Goal: Task Accomplishment & Management: Manage account settings

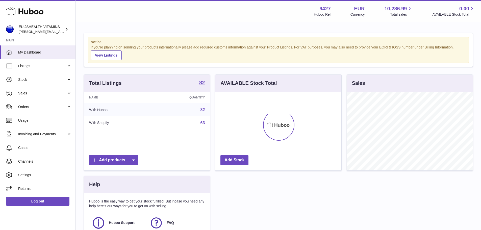
scroll to position [79, 126]
click at [19, 77] on link "Stock" at bounding box center [38, 80] width 76 height 14
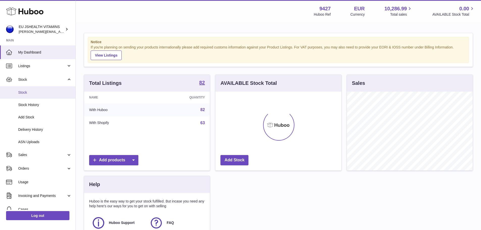
click at [27, 94] on span "Stock" at bounding box center [45, 92] width 54 height 5
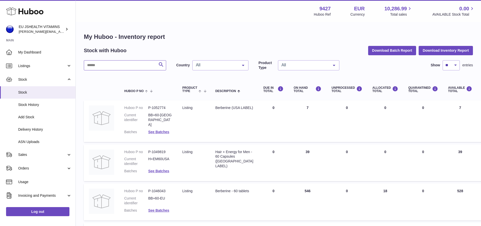
click at [132, 66] on input "text" at bounding box center [125, 65] width 82 height 10
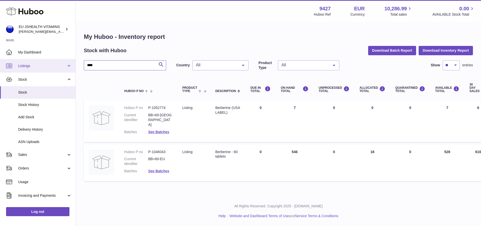
drag, startPoint x: 109, startPoint y: 64, endPoint x: 59, endPoint y: 60, distance: 49.5
click at [60, 60] on div "Huboo EU JSHEALTH VITAMINS laura@jessicasepel.com Main My Dashboard Listings No…" at bounding box center [240, 113] width 481 height 226
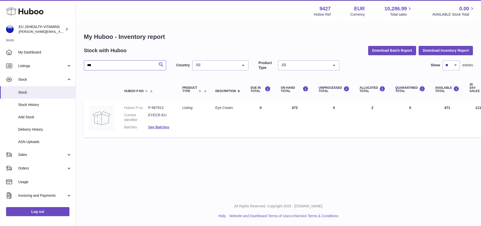
type input "***"
